Goal: Task Accomplishment & Management: Manage account settings

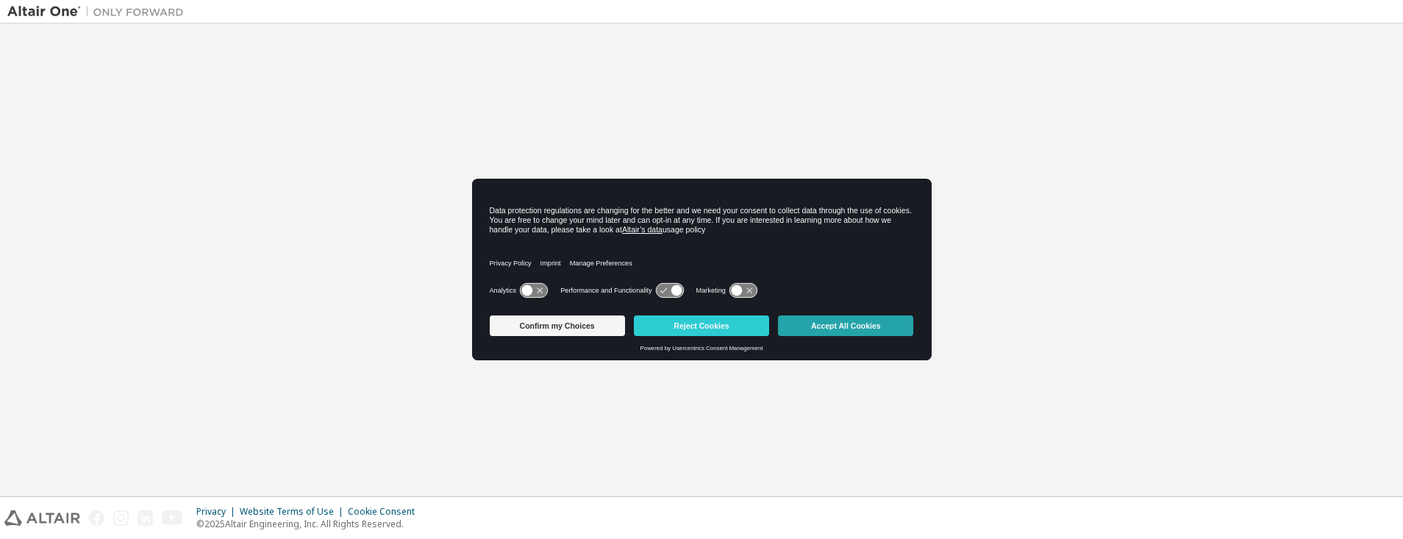
click at [882, 332] on button "Accept All Cookies" at bounding box center [845, 325] width 135 height 21
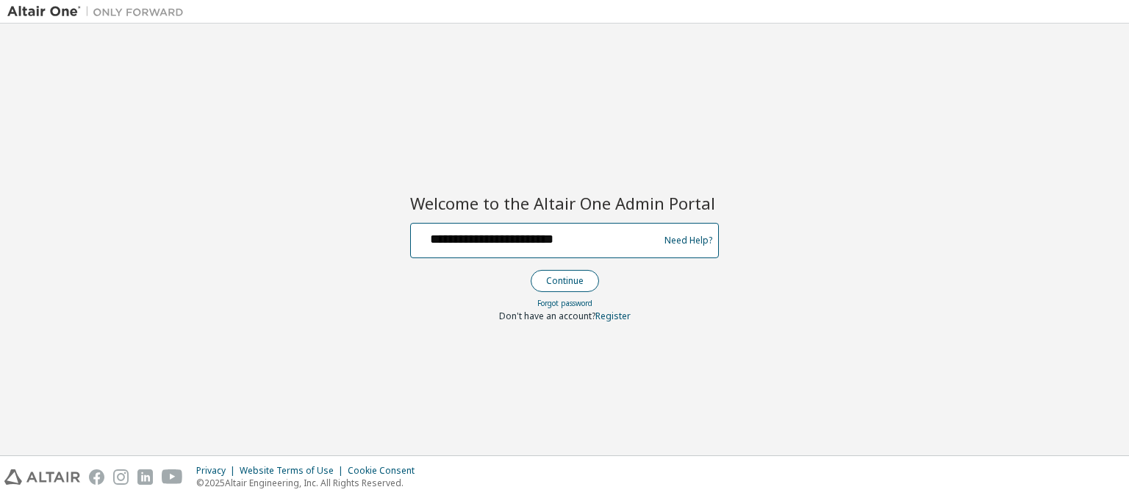
type input "**********"
click at [564, 280] on button "Continue" at bounding box center [565, 281] width 68 height 22
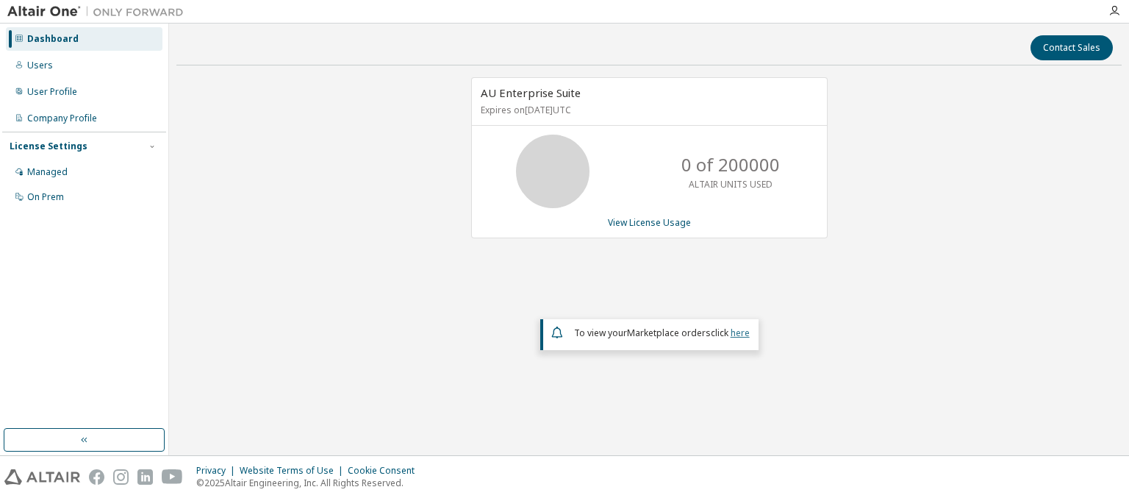
click at [740, 331] on link "here" at bounding box center [740, 332] width 19 height 12
click at [51, 39] on div "Dashboard" at bounding box center [52, 39] width 51 height 12
click at [649, 221] on link "View License Usage" at bounding box center [649, 222] width 83 height 12
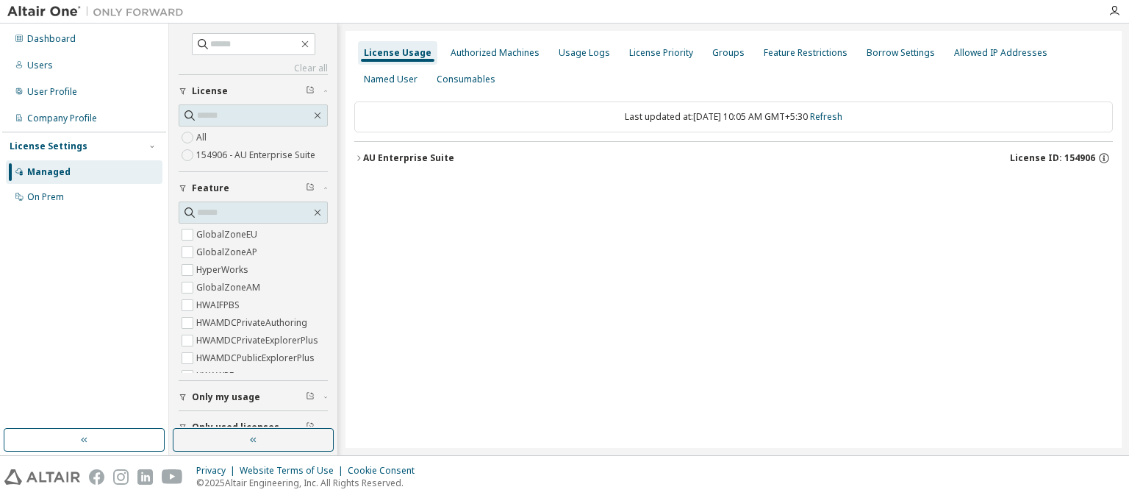
click at [737, 157] on div "AU Enterprise Suite License ID: 154906" at bounding box center [738, 157] width 750 height 13
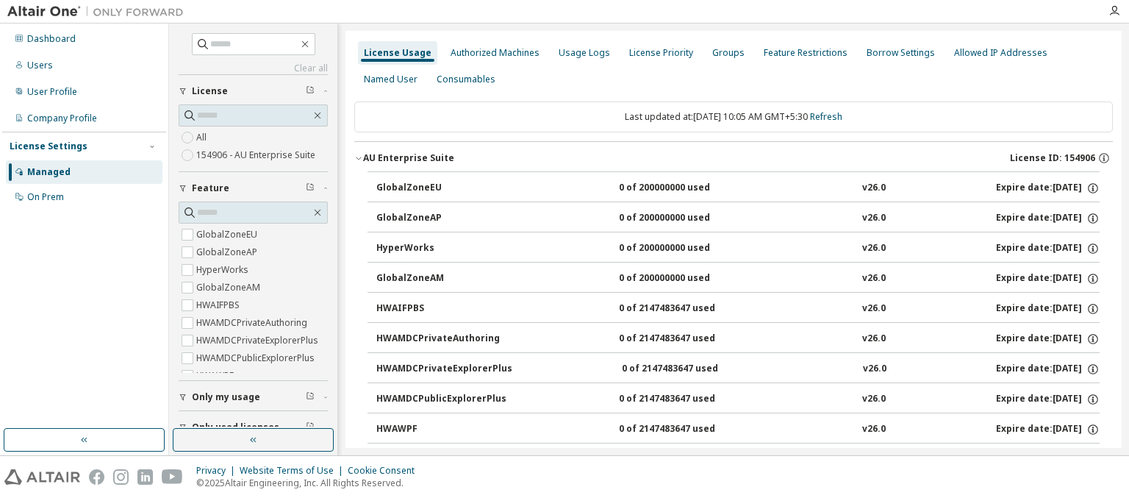
click at [734, 157] on div "AU Enterprise Suite License ID: 154906" at bounding box center [738, 157] width 750 height 13
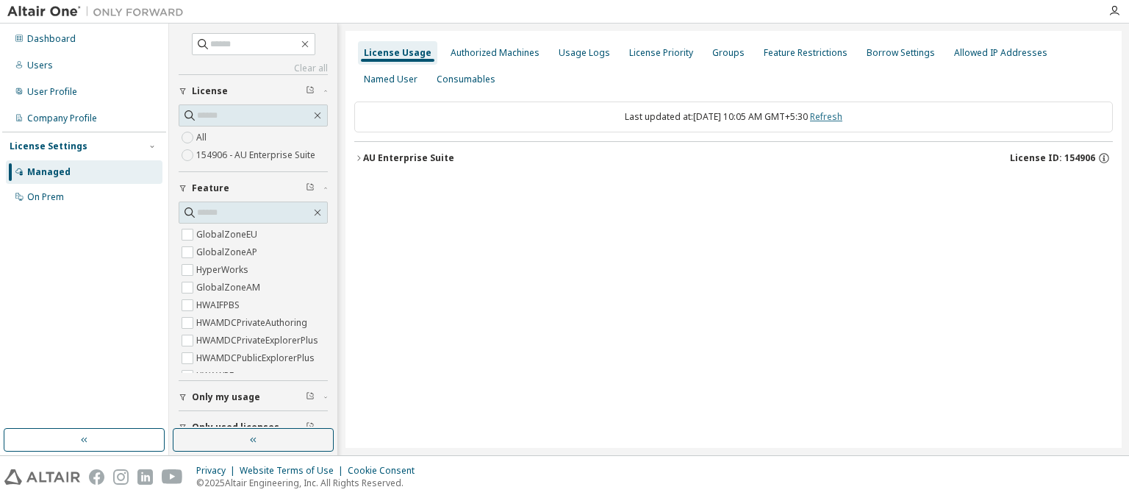
click at [841, 116] on link "Refresh" at bounding box center [826, 116] width 32 height 12
click at [38, 65] on div "Users" at bounding box center [40, 66] width 26 height 12
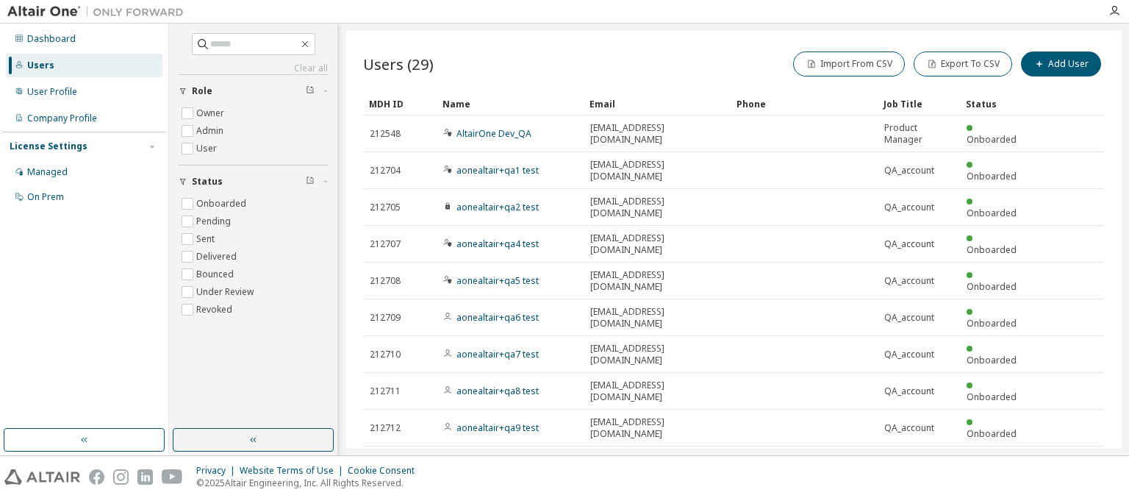
click at [400, 103] on div "MDH ID" at bounding box center [400, 104] width 62 height 24
click at [510, 103] on div "Name" at bounding box center [510, 104] width 135 height 24
click at [657, 103] on div "Email" at bounding box center [657, 104] width 135 height 24
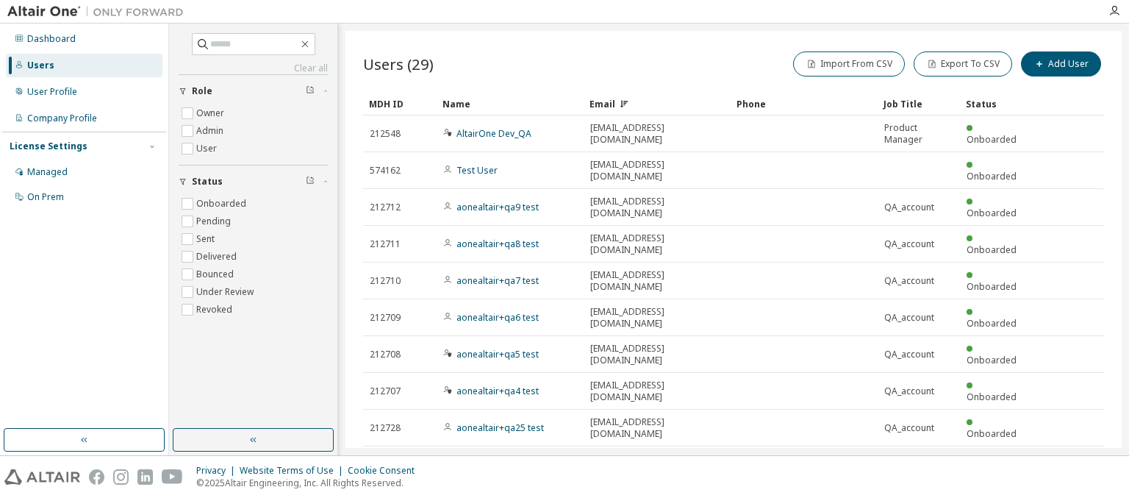
click at [657, 103] on div "Email" at bounding box center [657, 104] width 135 height 24
click at [804, 103] on div "Phone" at bounding box center [804, 104] width 135 height 24
click at [919, 103] on div "Job Title" at bounding box center [919, 104] width 71 height 24
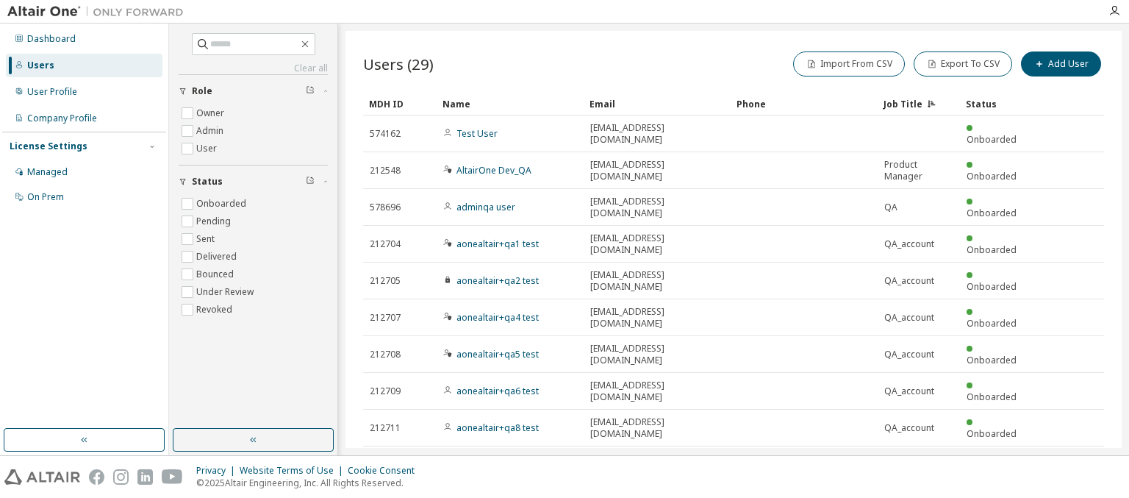
click at [997, 103] on div "Status" at bounding box center [997, 104] width 62 height 24
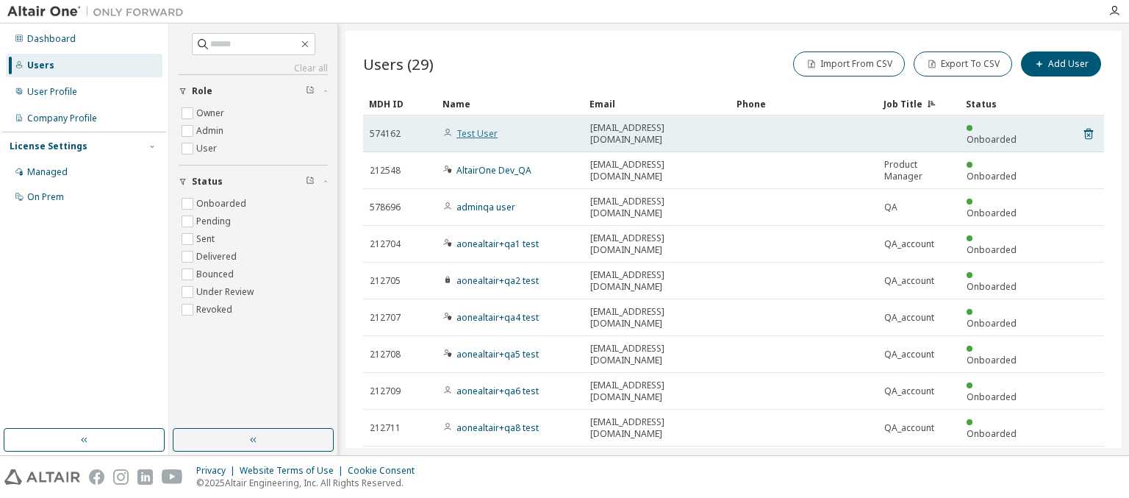
click at [469, 127] on link "Test User" at bounding box center [477, 133] width 41 height 12
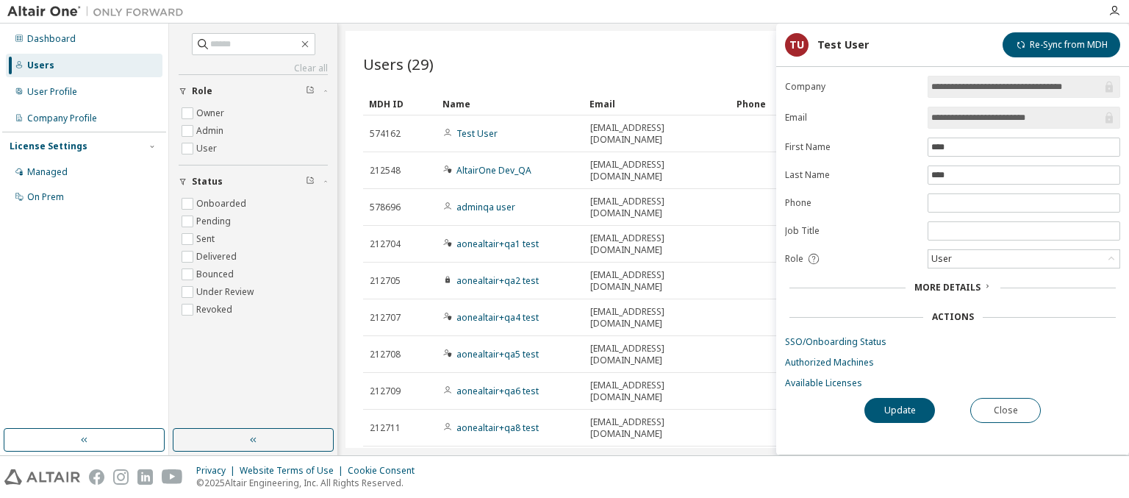
click at [947, 285] on span "More Details" at bounding box center [948, 287] width 66 height 12
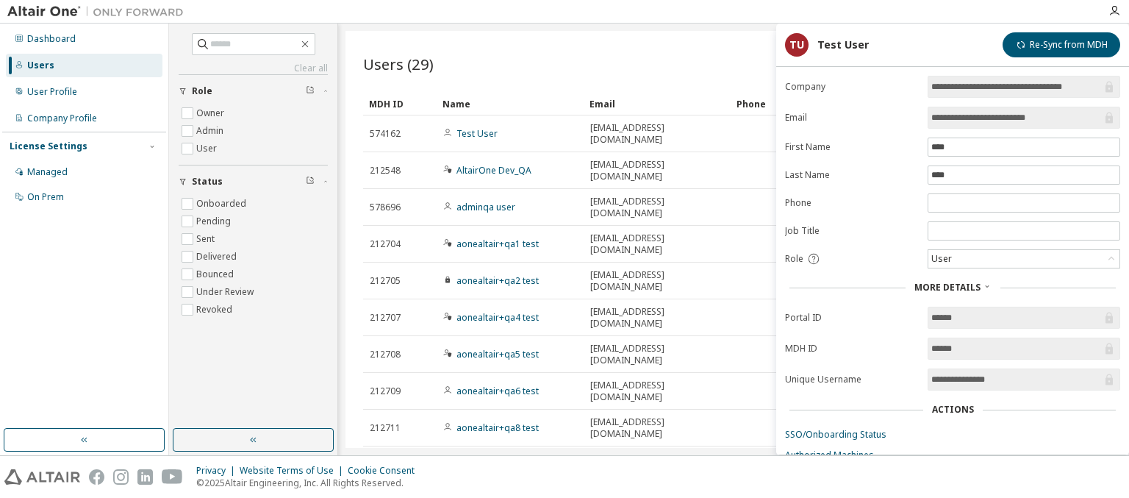
click at [947, 285] on span "More Details" at bounding box center [948, 287] width 66 height 12
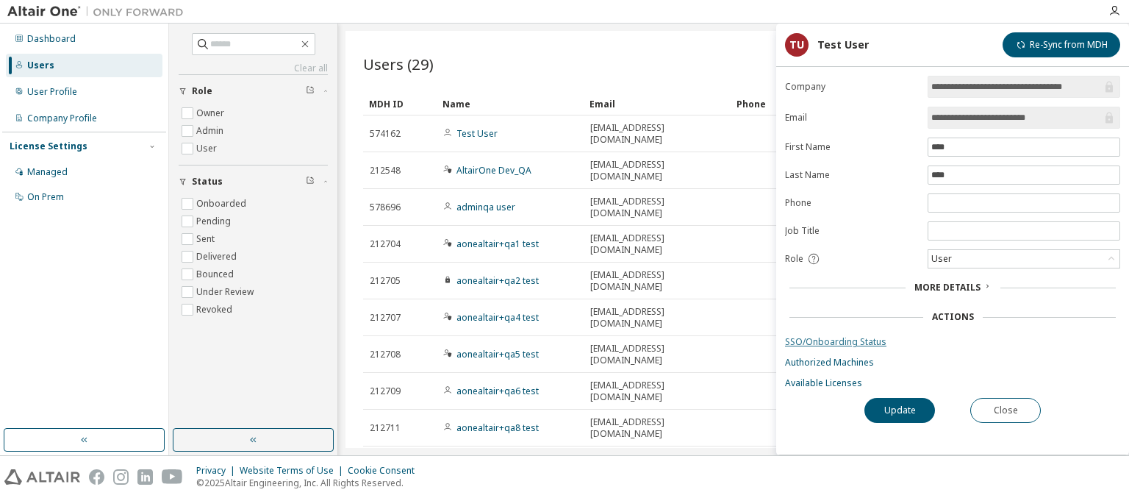
click at [953, 339] on link "SSO/Onboarding Status" at bounding box center [952, 342] width 335 height 12
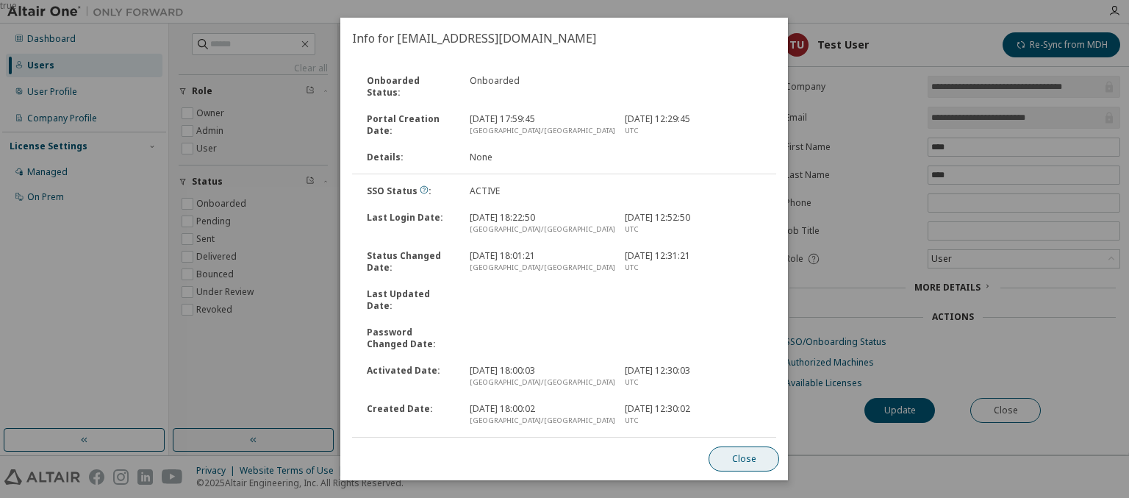
click at [744, 459] on button "Close" at bounding box center [745, 458] width 71 height 25
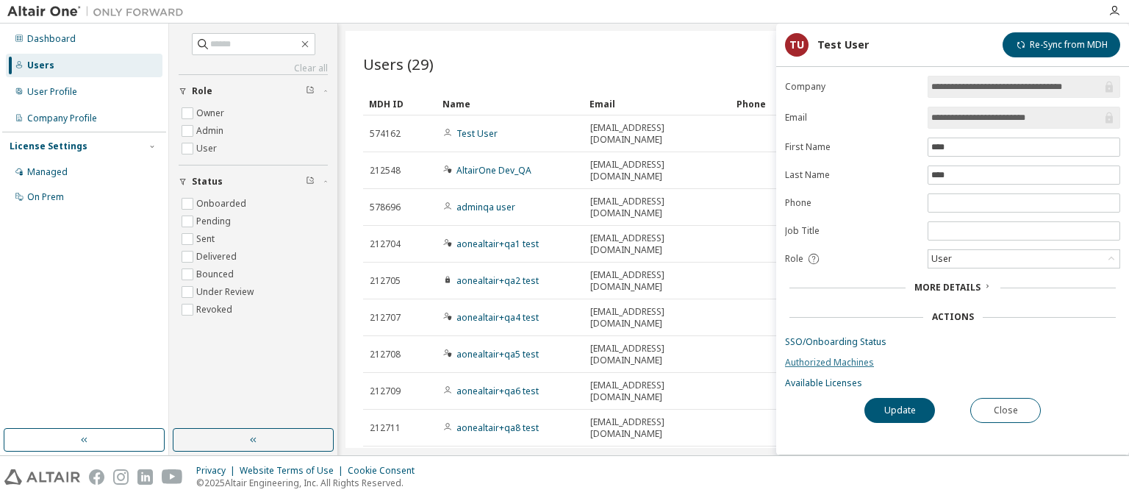
click at [953, 360] on link "Authorized Machines" at bounding box center [952, 363] width 335 height 12
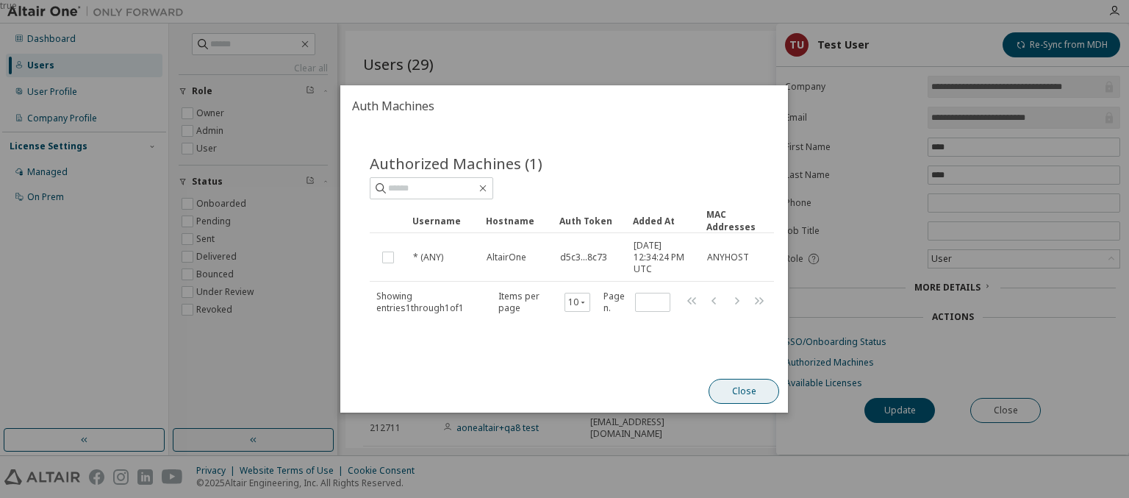
click at [744, 394] on button "Close" at bounding box center [745, 391] width 71 height 25
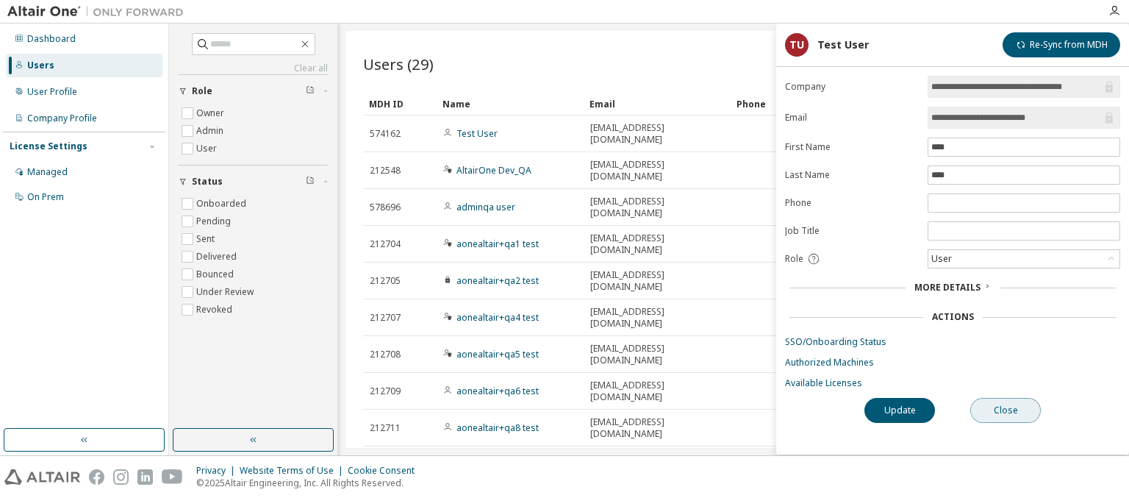
click at [1006, 407] on button "Close" at bounding box center [1006, 410] width 71 height 25
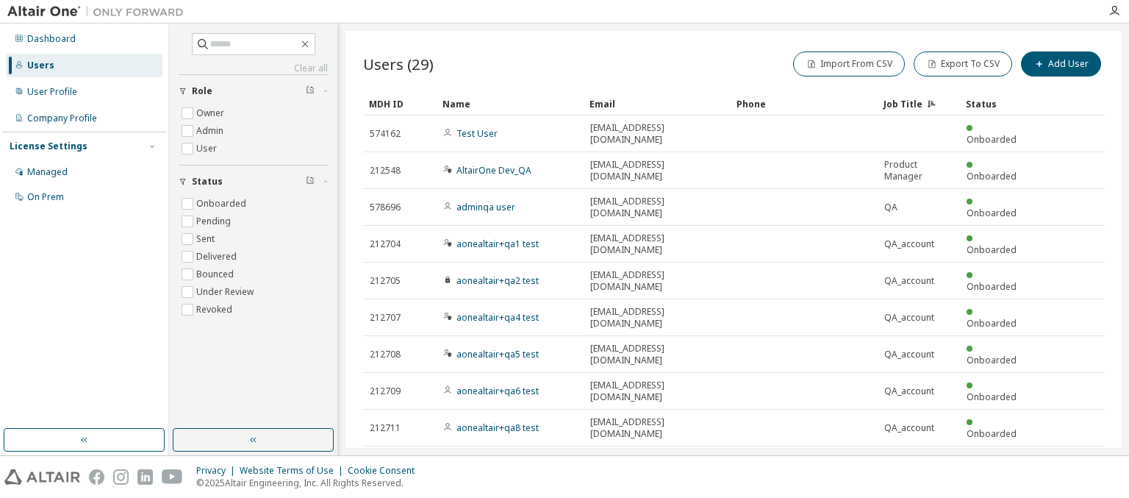
type input "*"
click at [442, 396] on div "Users (29) Import From CSV Export To CSV Add User Clear Load Save Save As Field…" at bounding box center [734, 239] width 776 height 417
type input "*"
click at [442, 396] on div "Users (29) Import From CSV Export To CSV Add User Clear Load Save Save As Field…" at bounding box center [734, 239] width 776 height 417
type input "*"
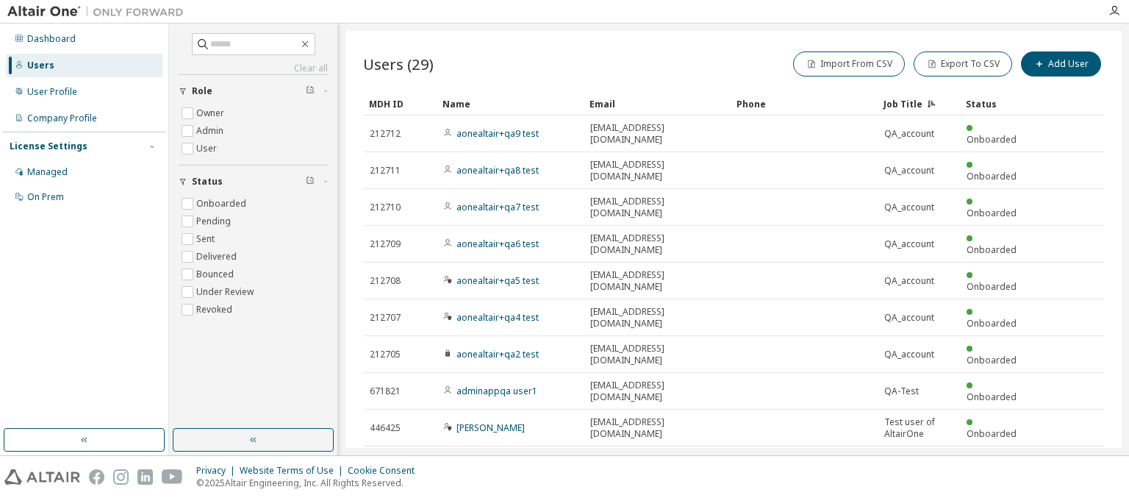
type input "*"
click at [442, 496] on span "Showing entries 1 through 10 of 29" at bounding box center [438, 502] width 136 height 12
click at [1067, 492] on icon "button" at bounding box center [1067, 501] width 18 height 18
click at [1089, 492] on icon "button" at bounding box center [1089, 501] width 18 height 18
click at [1023, 455] on icon "button" at bounding box center [1023, 464] width 18 height 18
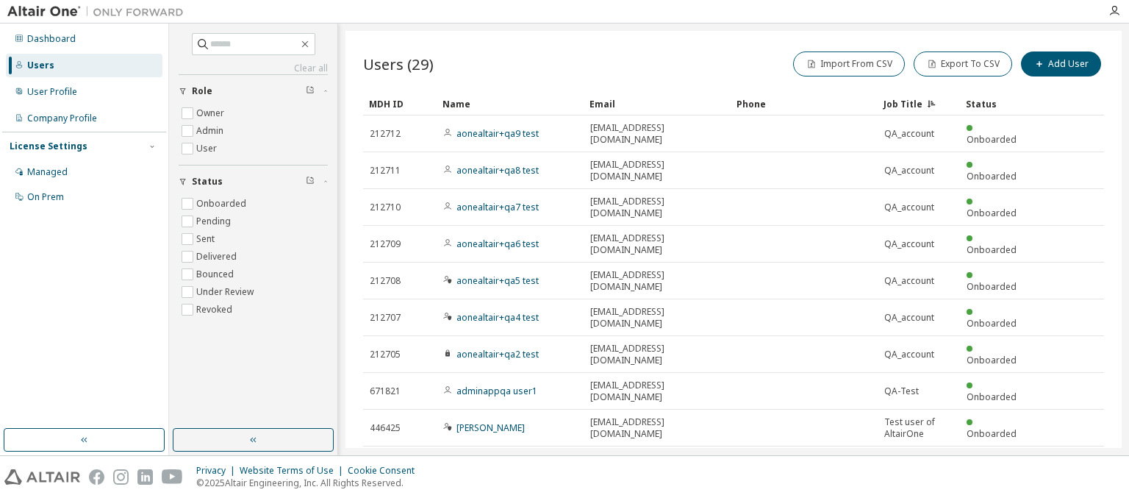
type input "*"
click at [966, 63] on button "Export To CSV" at bounding box center [963, 63] width 99 height 25
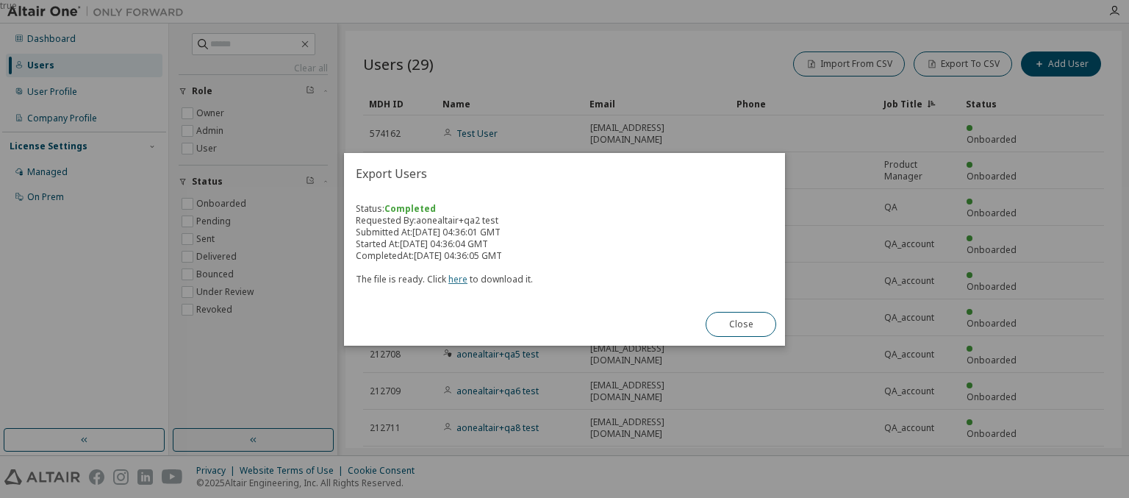
click at [455, 279] on link "here" at bounding box center [458, 279] width 19 height 12
click at [741, 324] on button "Close" at bounding box center [741, 324] width 71 height 25
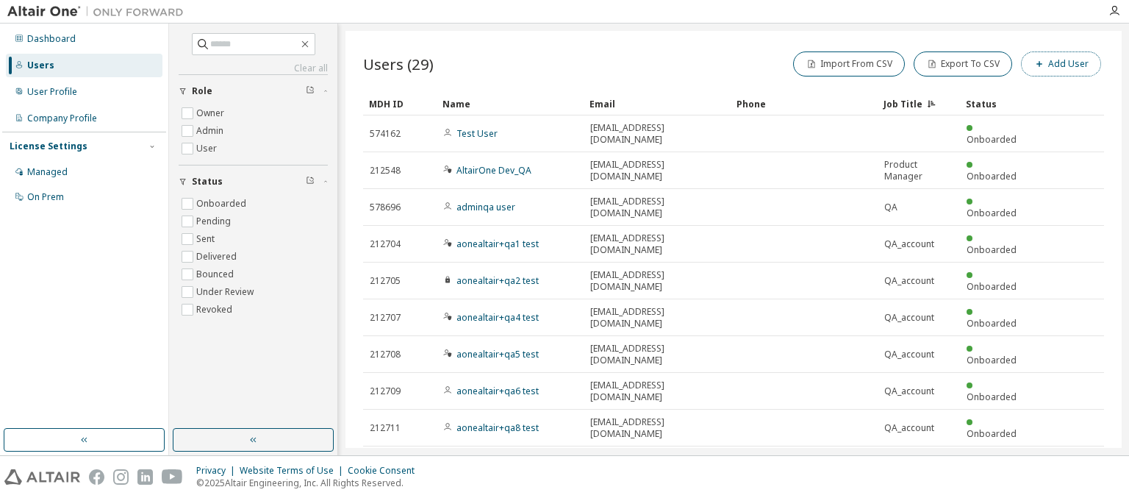
click at [1062, 63] on button "Add User" at bounding box center [1061, 63] width 80 height 25
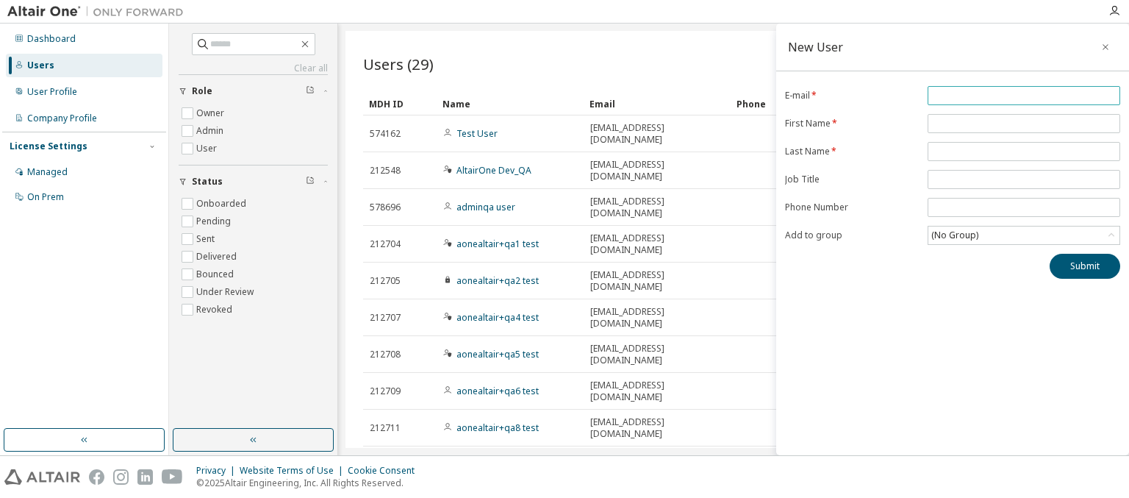
click at [1024, 95] on input "email" at bounding box center [1024, 96] width 185 height 12
type input "**********"
click at [1024, 123] on input "text" at bounding box center [1024, 124] width 185 height 12
type input "******"
click at [1024, 150] on input "text" at bounding box center [1024, 152] width 185 height 12
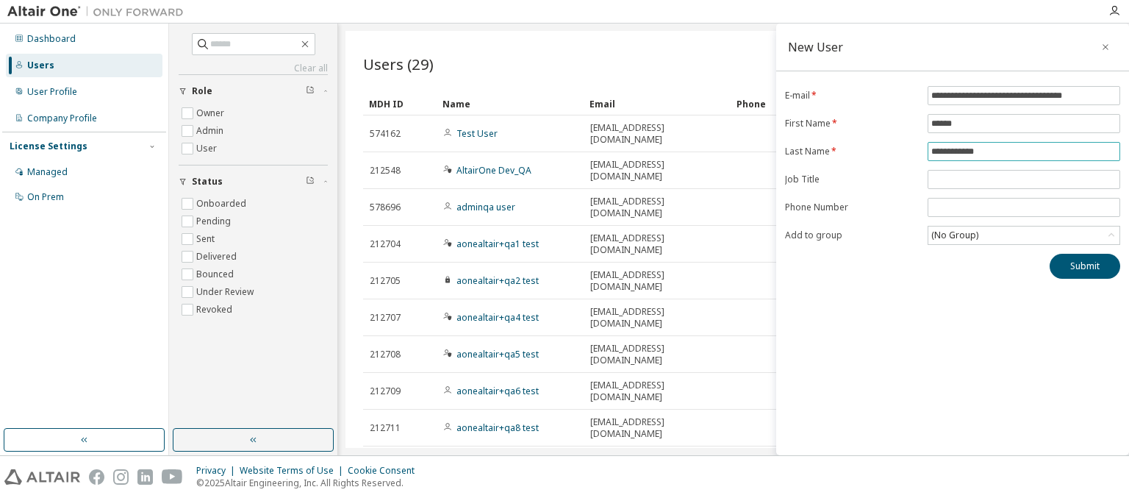
type input "**********"
click at [1024, 178] on input "text" at bounding box center [1024, 180] width 185 height 12
type input "*******"
click at [1024, 206] on input "tel" at bounding box center [1024, 207] width 185 height 12
type input "*****"
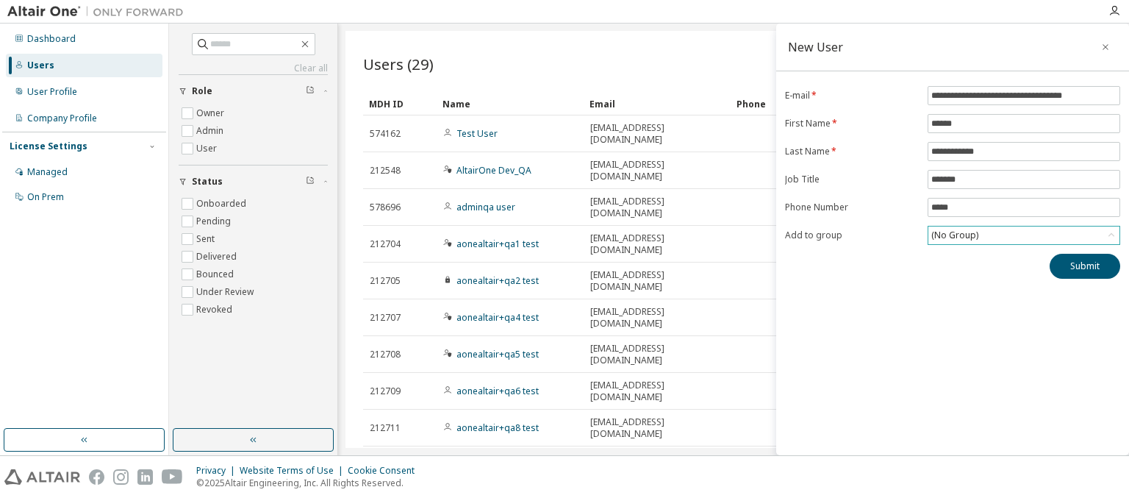
click at [954, 233] on div "(No Group)" at bounding box center [954, 235] width 51 height 16
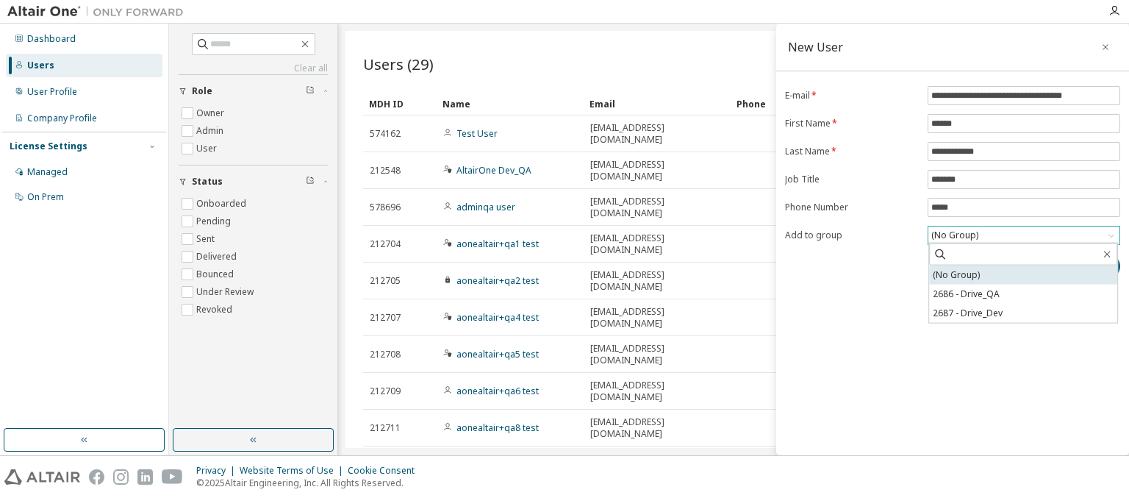
click at [1024, 274] on li "(No Group)" at bounding box center [1023, 274] width 188 height 19
click at [1085, 264] on button "Submit" at bounding box center [1085, 266] width 71 height 25
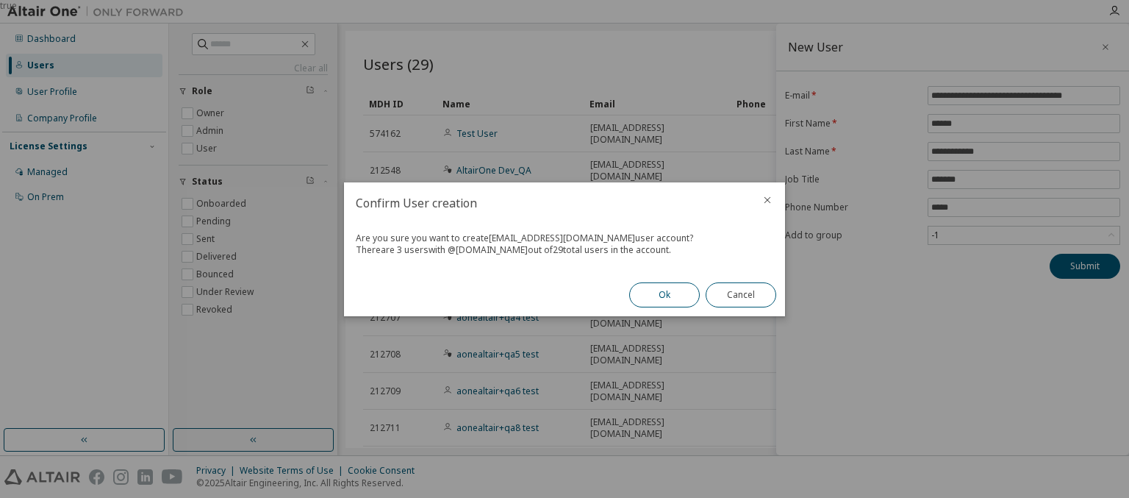
click at [665, 294] on button "Ok" at bounding box center [664, 294] width 71 height 25
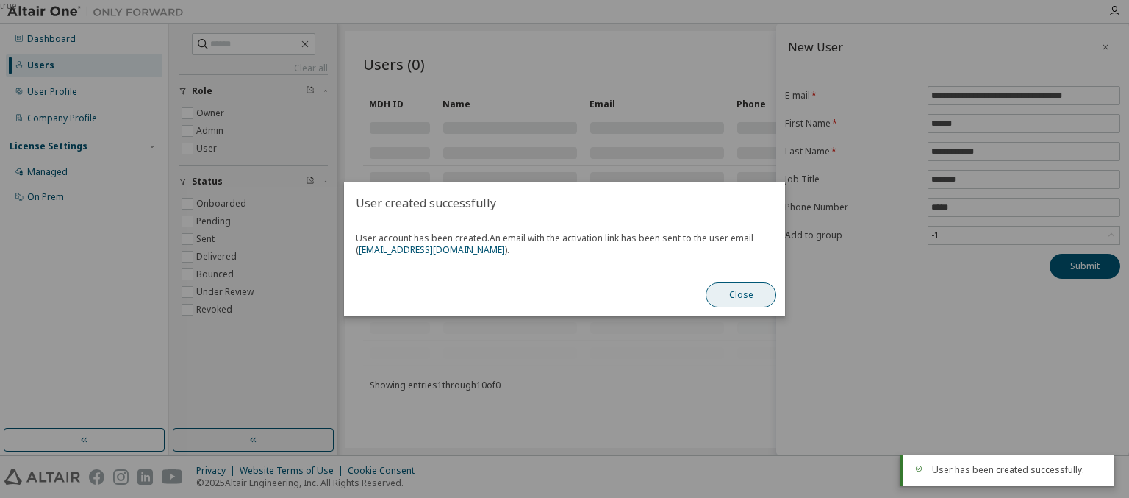
click at [741, 294] on button "Close" at bounding box center [741, 294] width 71 height 25
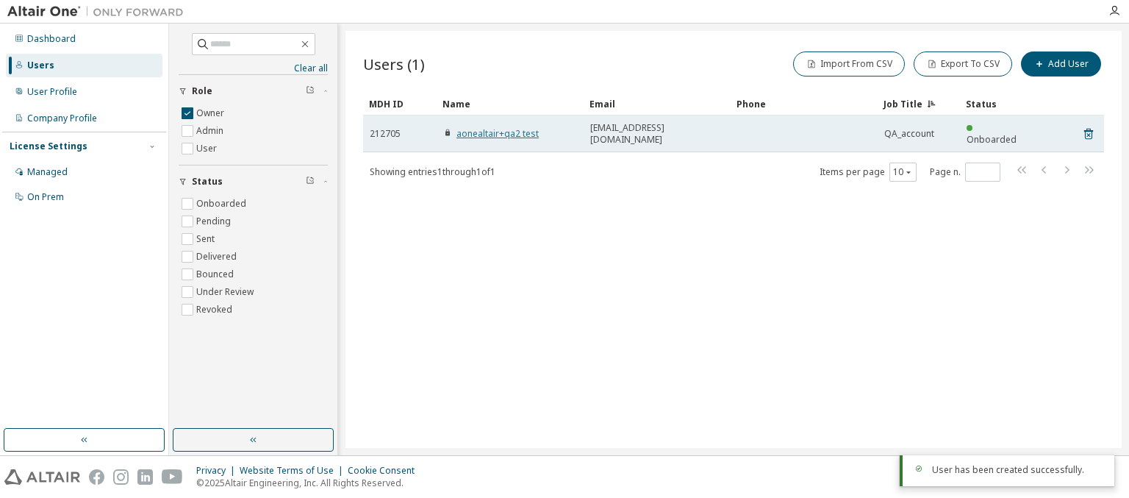
click at [490, 127] on link "aonealtair+qa2 test" at bounding box center [498, 133] width 82 height 12
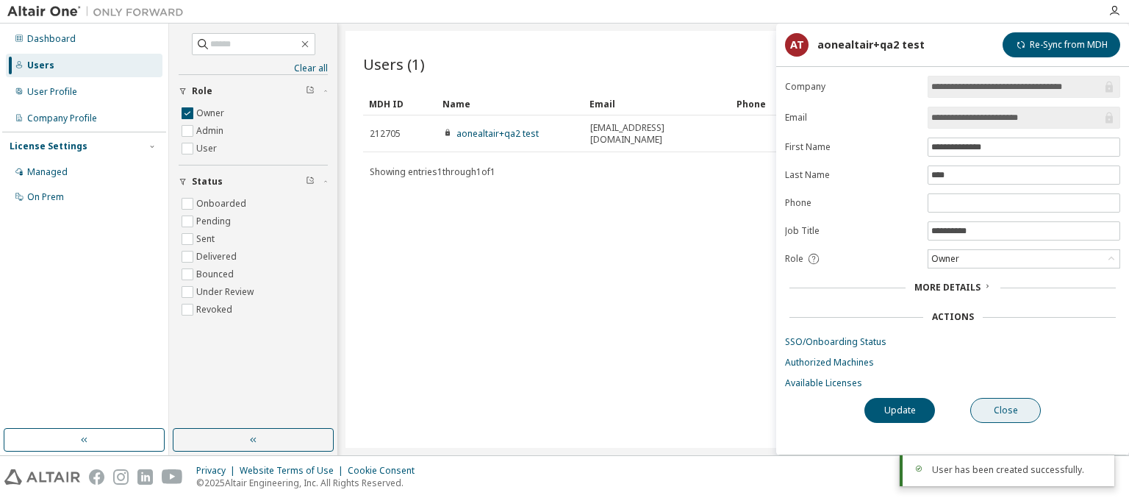
click at [1006, 407] on button "Close" at bounding box center [1006, 410] width 71 height 25
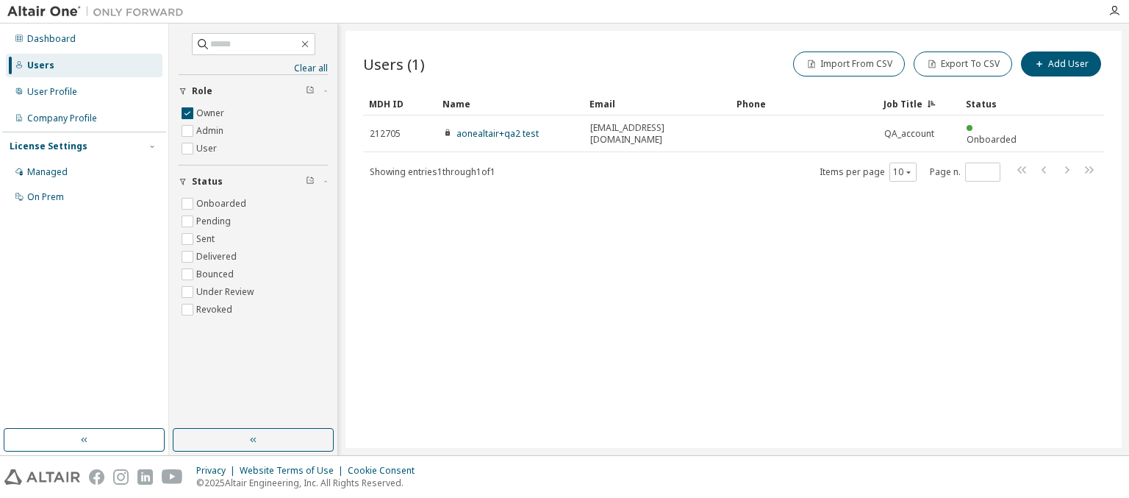
click at [310, 90] on icon "button" at bounding box center [310, 89] width 9 height 9
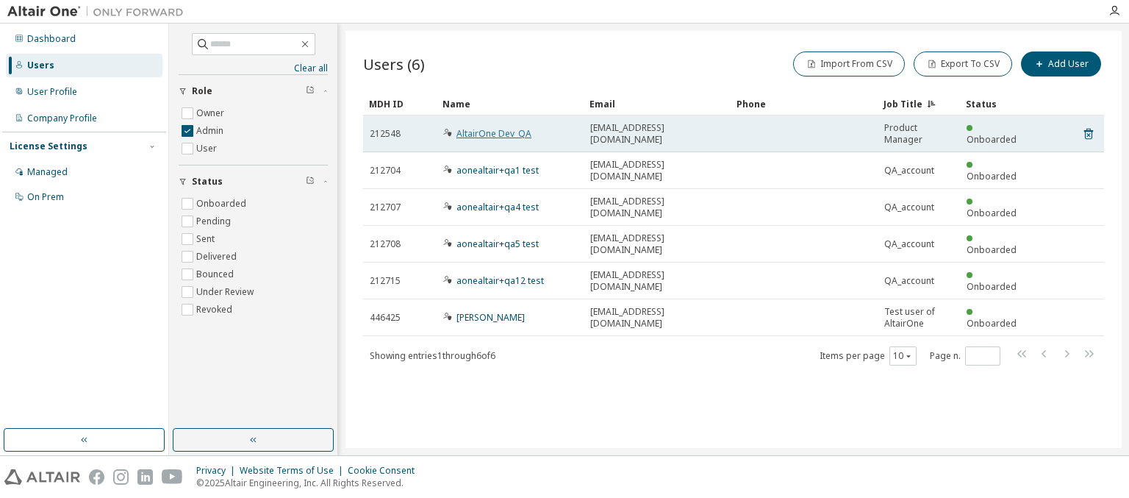
click at [487, 133] on link "AltairOne Dev_QA" at bounding box center [494, 133] width 75 height 12
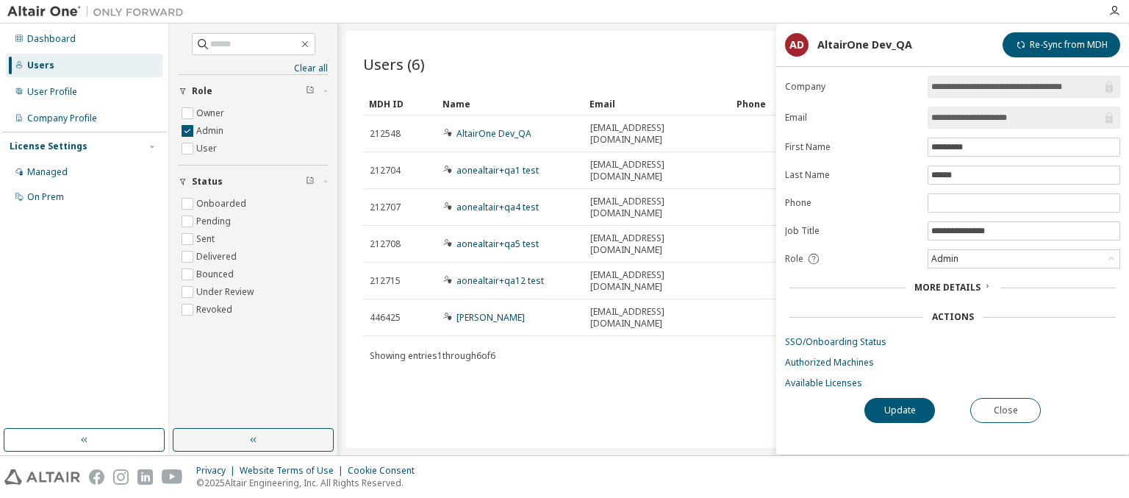
click at [1006, 407] on button "Close" at bounding box center [1006, 410] width 71 height 25
click at [310, 90] on icon "button" at bounding box center [310, 89] width 9 height 9
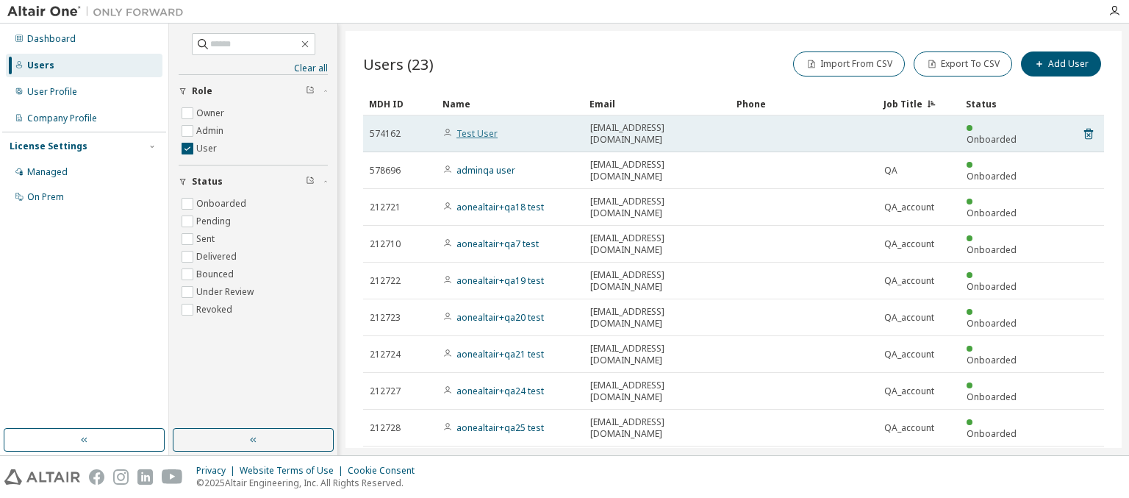
click at [469, 127] on link "Test User" at bounding box center [477, 133] width 41 height 12
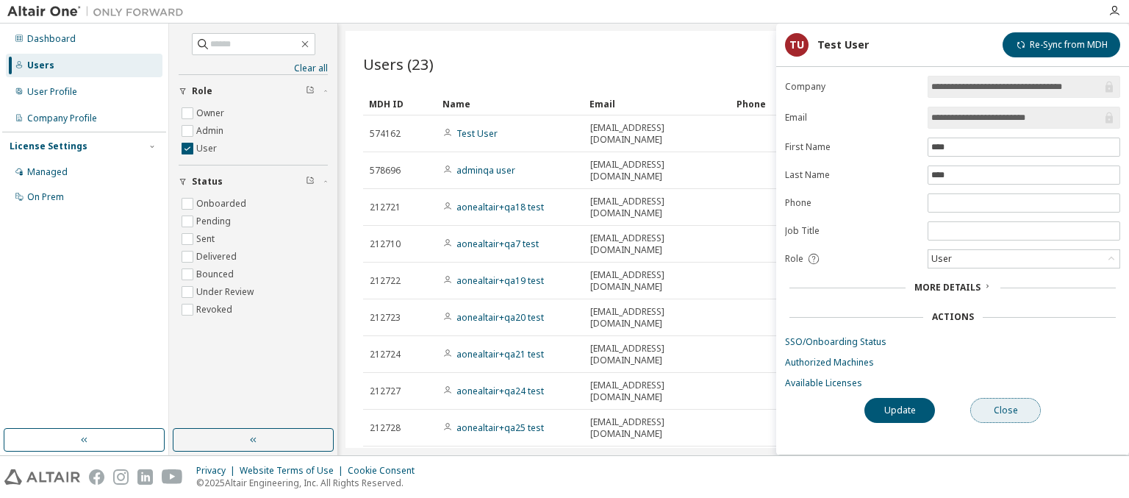
click at [1006, 407] on button "Close" at bounding box center [1006, 410] width 71 height 25
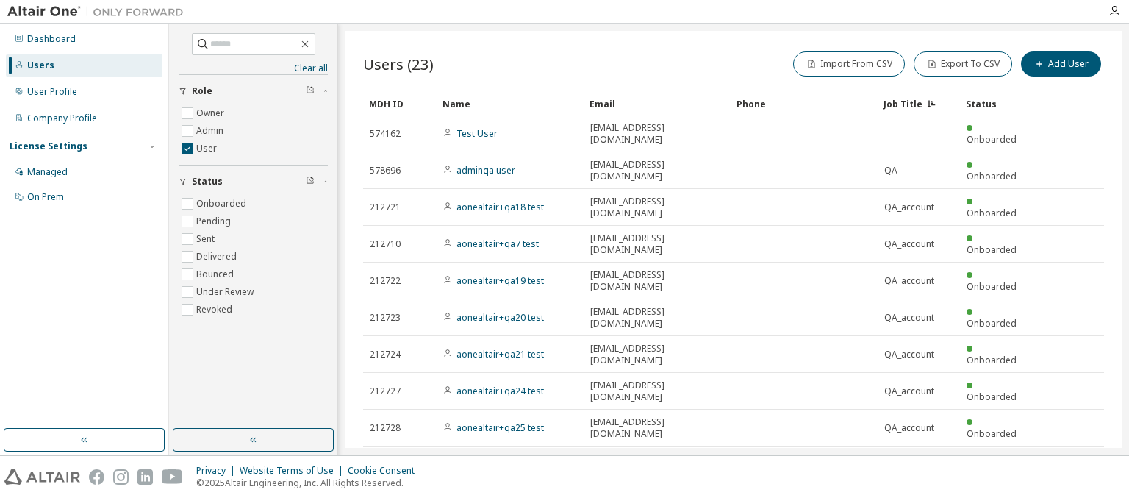
click at [310, 90] on icon "button" at bounding box center [310, 89] width 9 height 9
click at [310, 181] on icon "button" at bounding box center [310, 180] width 9 height 9
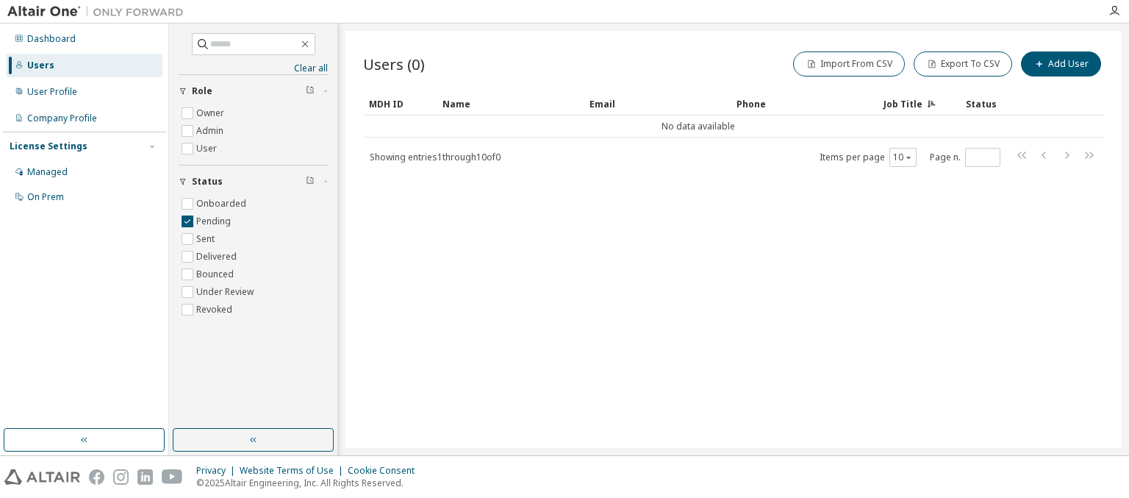
click at [310, 181] on icon "button" at bounding box center [310, 180] width 9 height 9
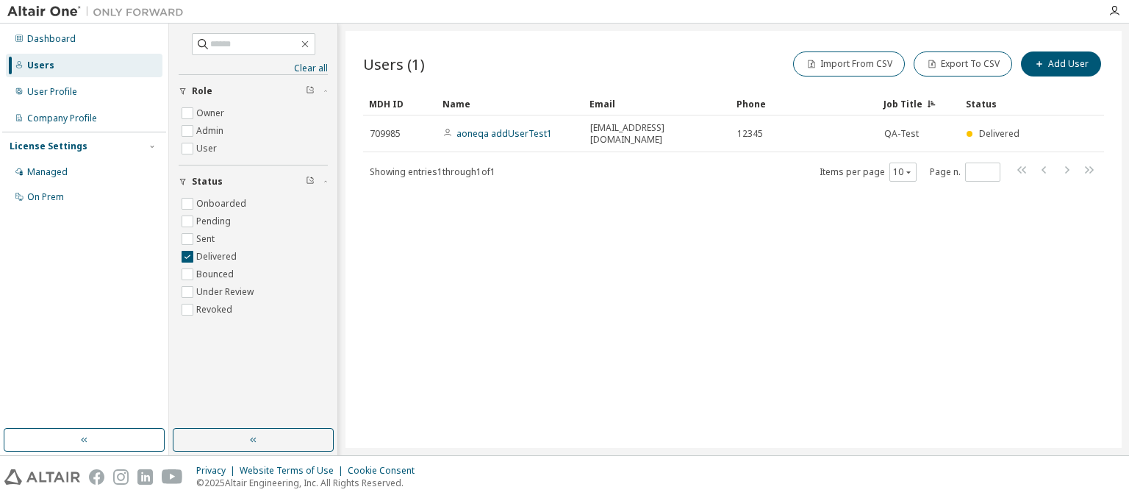
click at [310, 181] on icon "button" at bounding box center [310, 180] width 9 height 9
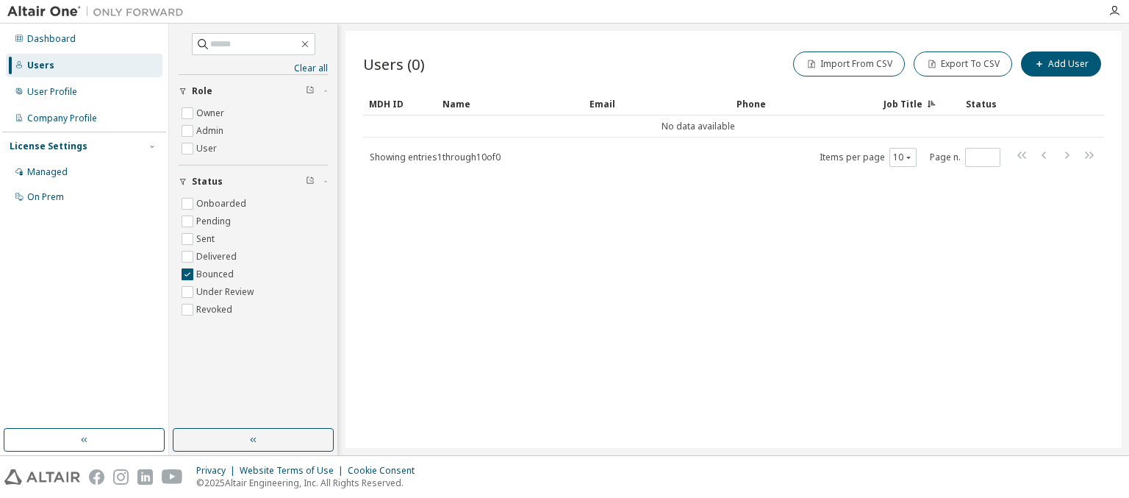
click at [310, 181] on icon "button" at bounding box center [310, 180] width 9 height 9
click at [254, 43] on input "text" at bounding box center [254, 44] width 88 height 15
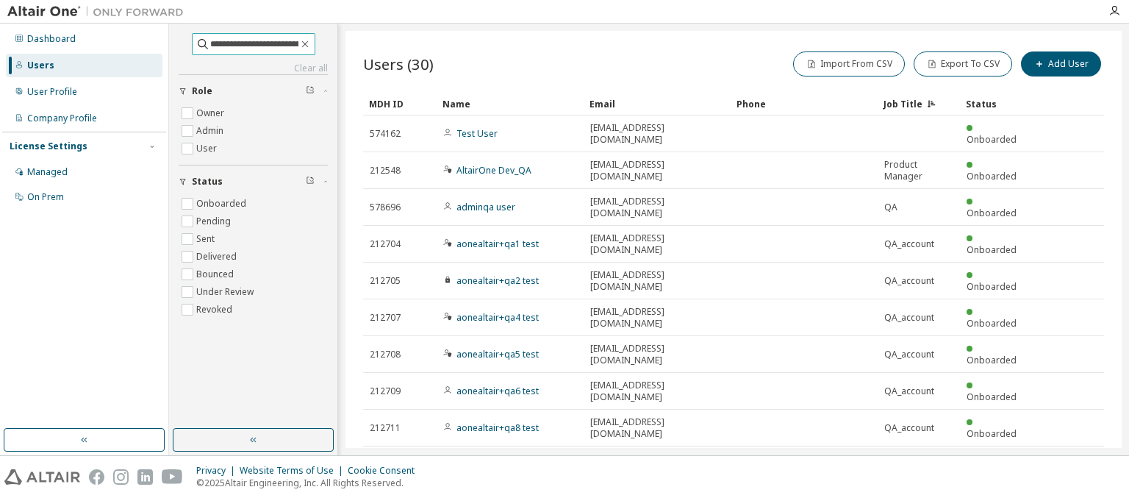
scroll to position [0, 57]
type input "**********"
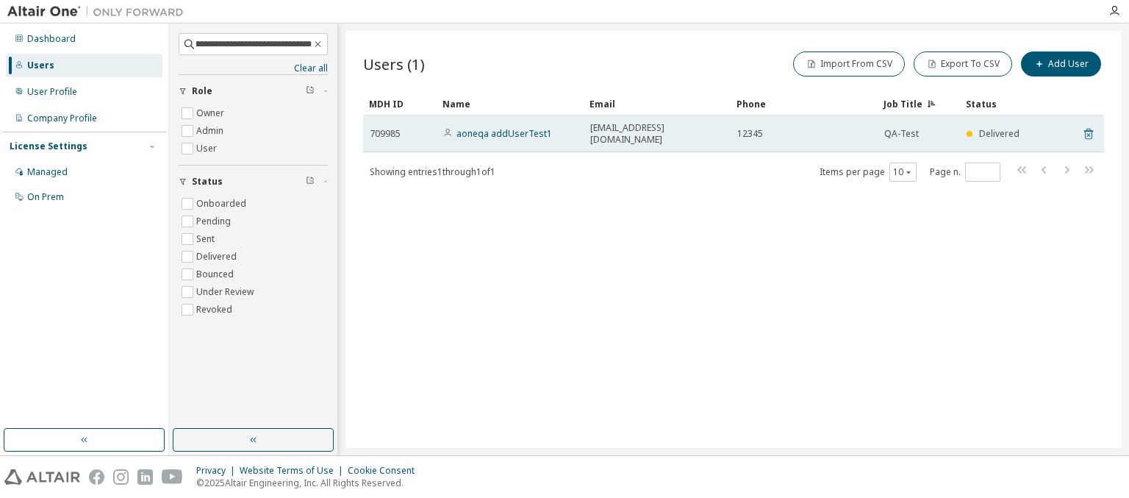
click at [1089, 127] on icon at bounding box center [1088, 134] width 13 height 18
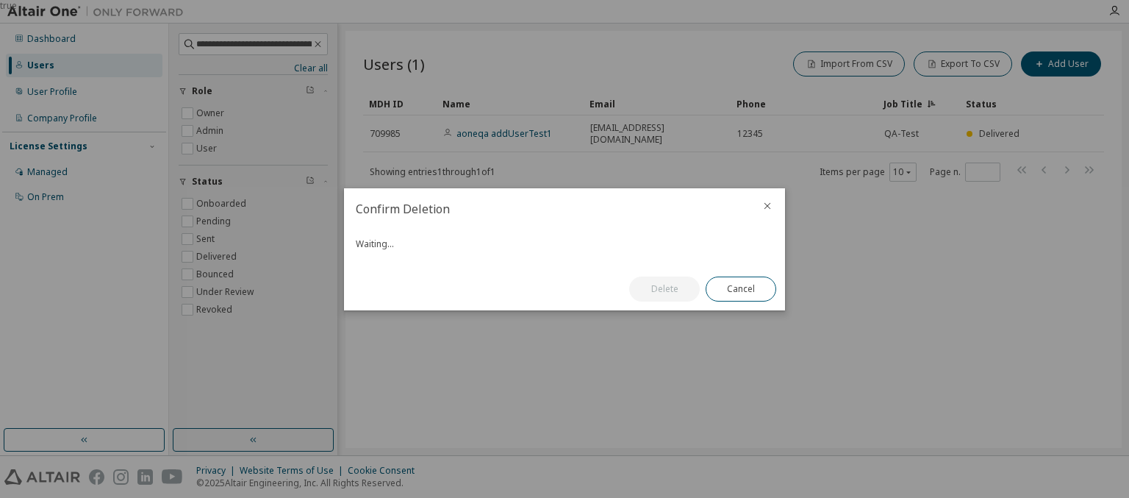
click at [665, 294] on button "Delete" at bounding box center [664, 288] width 71 height 25
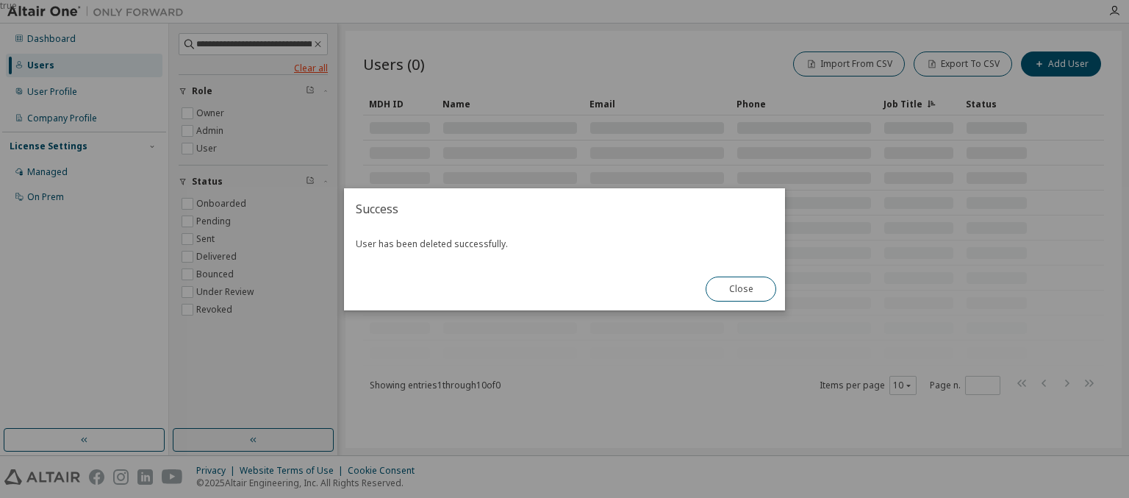
click at [741, 288] on button "Close" at bounding box center [741, 288] width 71 height 25
click at [253, 68] on link "Clear all" at bounding box center [253, 68] width 149 height 12
